Goal: Information Seeking & Learning: Learn about a topic

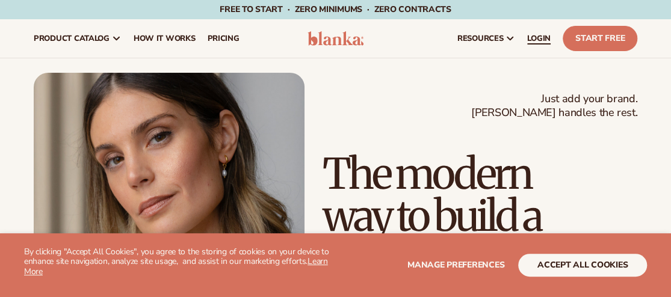
click at [544, 34] on span "LOGIN" at bounding box center [538, 39] width 23 height 10
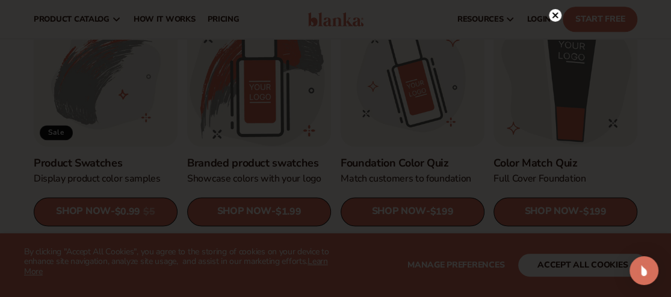
scroll to position [669, 0]
click at [554, 17] on circle at bounding box center [555, 15] width 13 height 13
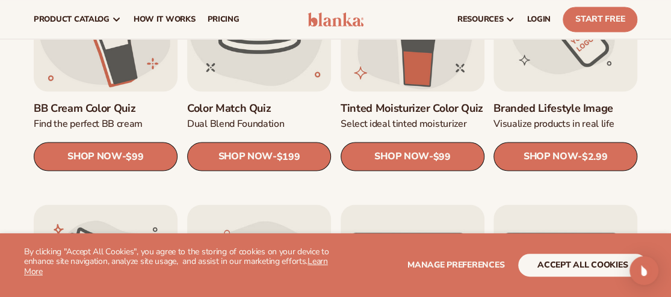
scroll to position [0, 0]
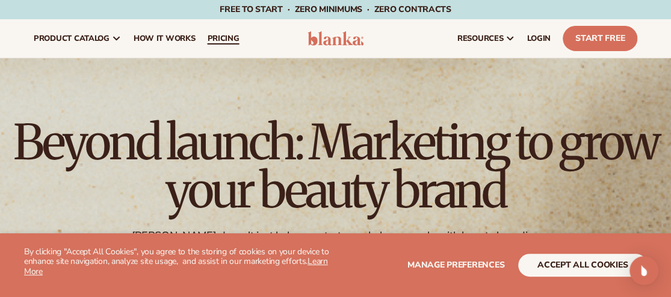
click at [227, 48] on link "pricing" at bounding box center [223, 38] width 44 height 39
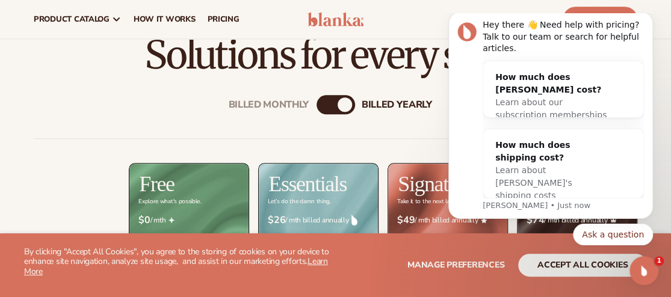
scroll to position [361, 0]
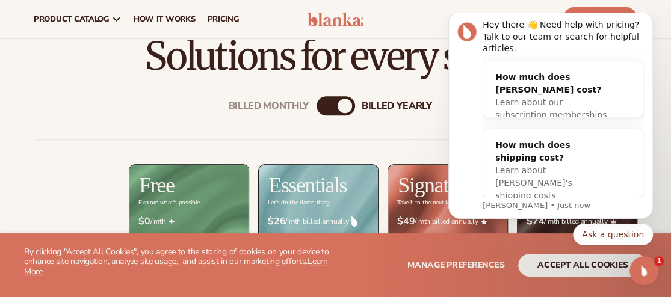
click at [341, 102] on div "billed Yearly" at bounding box center [345, 106] width 14 height 14
click at [331, 106] on div "Billed Monthly billed Yearly" at bounding box center [335, 105] width 39 height 19
click at [342, 105] on div "billed Yearly" at bounding box center [345, 106] width 14 height 14
drag, startPoint x: 228, startPoint y: 39, endPoint x: 396, endPoint y: 114, distance: 183.7
drag, startPoint x: 826, startPoint y: 127, endPoint x: 651, endPoint y: 14, distance: 208.4
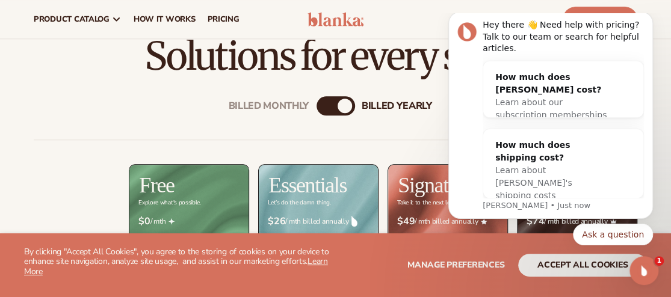
click at [651, 14] on html "Hey there 👋 Need help with pricing? Talk to our team or search for helpful arti…" at bounding box center [550, 132] width 241 height 239
click at [646, 19] on icon "Dismiss notification" at bounding box center [649, 15] width 7 height 7
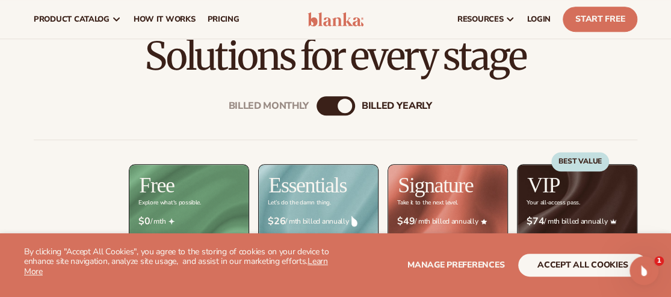
click at [329, 97] on div "Billed Monthly billed Yearly" at bounding box center [335, 105] width 39 height 19
click at [344, 103] on div "billed Yearly" at bounding box center [345, 106] width 14 height 14
click at [344, 101] on div "billed Yearly" at bounding box center [345, 106] width 14 height 14
drag, startPoint x: 344, startPoint y: 101, endPoint x: 286, endPoint y: 109, distance: 58.3
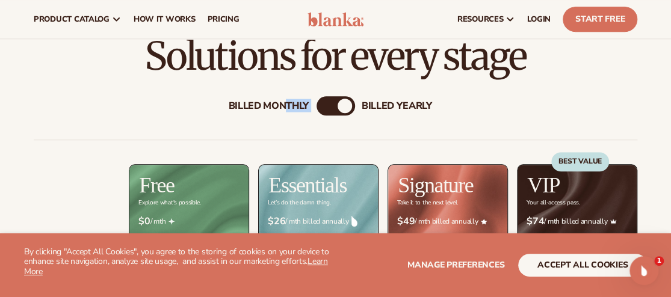
click at [316, 109] on div "Billed Monthly billed Yearly" at bounding box center [335, 105] width 39 height 19
click at [338, 100] on div "Billed Monthly billed Yearly" at bounding box center [335, 105] width 39 height 19
click at [343, 108] on div "billed Yearly" at bounding box center [345, 106] width 14 height 14
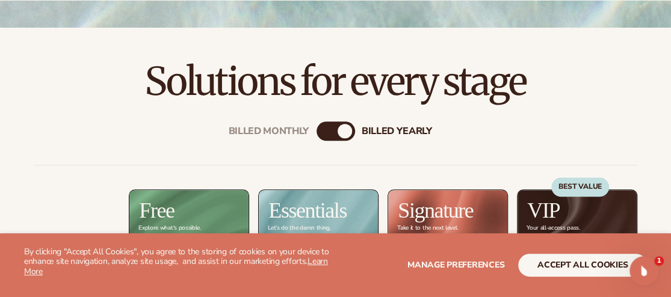
scroll to position [337, 0]
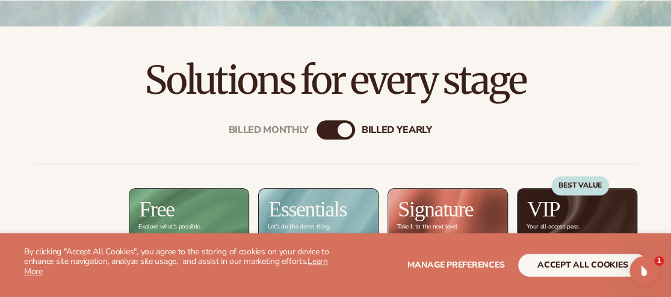
click at [341, 124] on div "billed Yearly" at bounding box center [345, 130] width 14 height 14
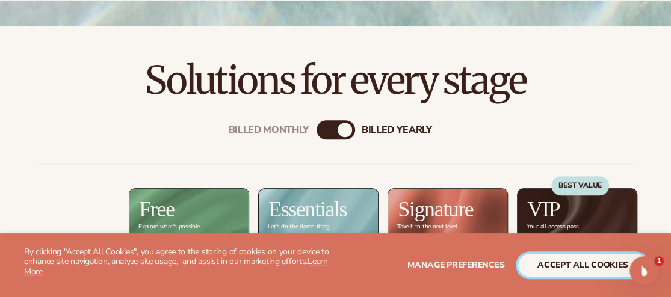
click at [596, 268] on button "accept all cookies" at bounding box center [582, 265] width 129 height 23
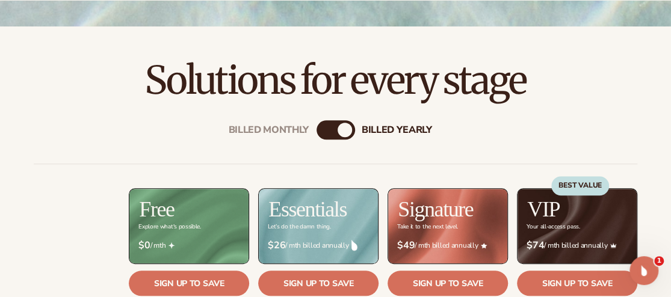
click at [340, 129] on div "billed Yearly" at bounding box center [345, 130] width 14 height 14
drag, startPoint x: 340, startPoint y: 129, endPoint x: 271, endPoint y: 136, distance: 69.0
click at [345, 131] on div "billed Yearly" at bounding box center [345, 130] width 14 height 14
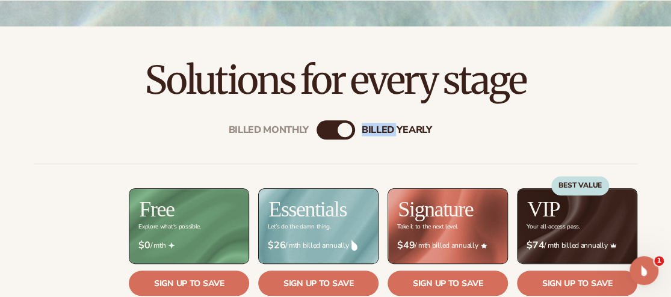
click at [345, 131] on div "billed Yearly" at bounding box center [345, 130] width 14 height 14
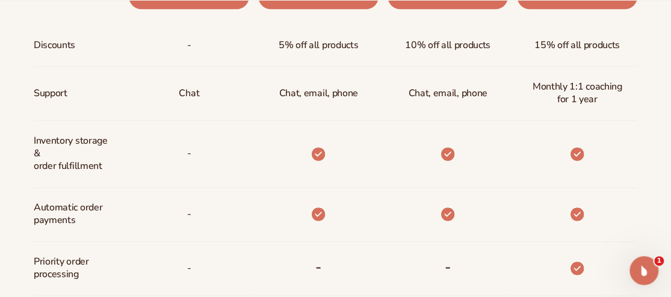
scroll to position [626, 0]
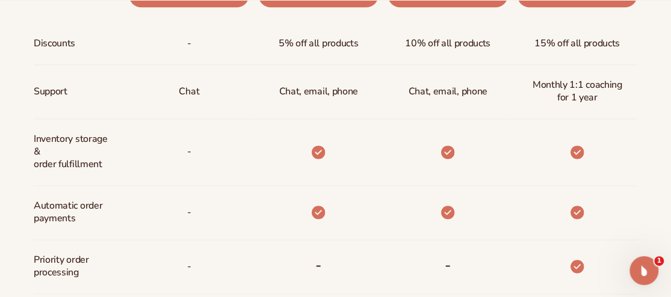
click at [17, 171] on div "Billed Monthly billed Yearly Billed Monthly billed Yearly Discounts Support Inv…" at bounding box center [335, 213] width 671 height 803
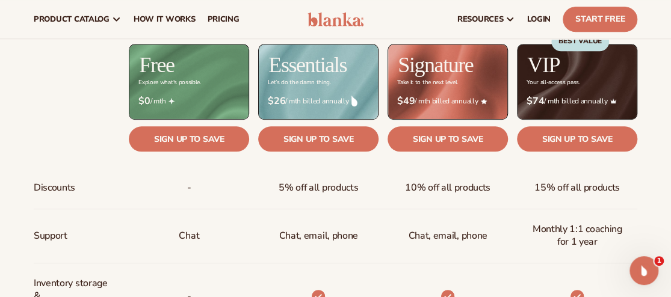
scroll to position [457, 0]
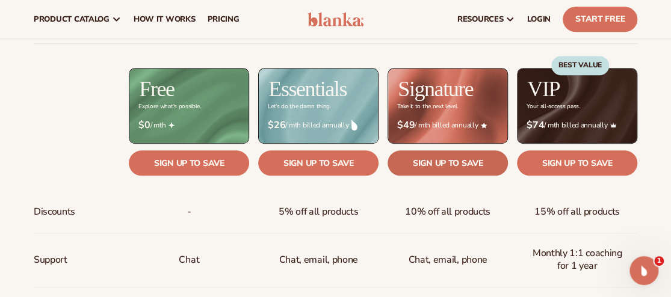
click at [440, 163] on link "Sign up to save" at bounding box center [447, 162] width 120 height 25
click at [432, 160] on link "Sign up to save" at bounding box center [447, 162] width 120 height 25
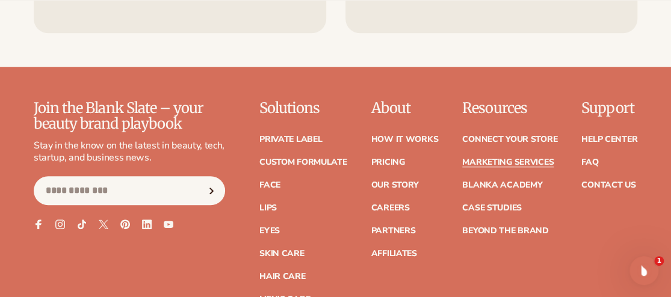
scroll to position [2508, 0]
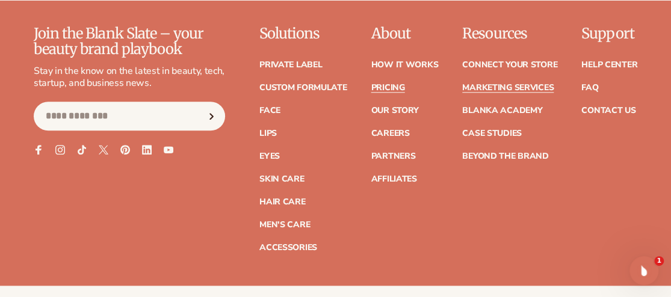
click at [392, 85] on link "Pricing" at bounding box center [388, 88] width 34 height 8
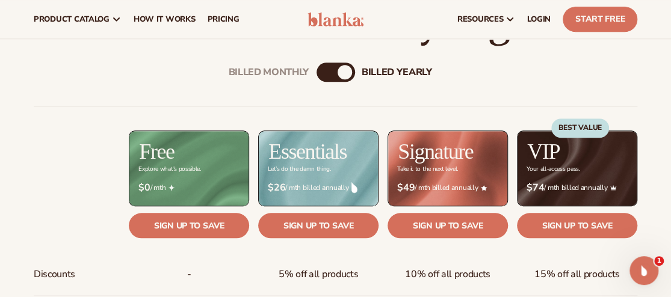
scroll to position [371, 0]
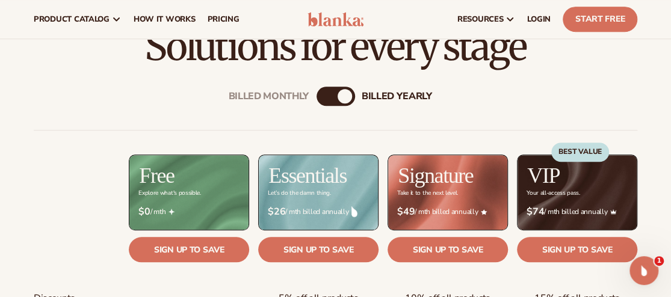
click at [346, 97] on div "billed Yearly" at bounding box center [345, 96] width 14 height 14
click at [330, 99] on div "Billed Monthly billed Yearly" at bounding box center [335, 96] width 39 height 19
click at [347, 94] on div "billed Yearly" at bounding box center [345, 96] width 14 height 14
drag, startPoint x: 347, startPoint y: 94, endPoint x: 282, endPoint y: 95, distance: 65.0
click at [316, 95] on div "Billed Monthly billed Yearly" at bounding box center [335, 96] width 39 height 19
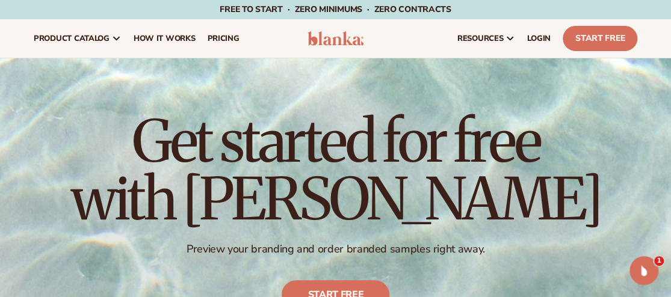
scroll to position [0, 0]
